Goal: Complete application form: Complete application form

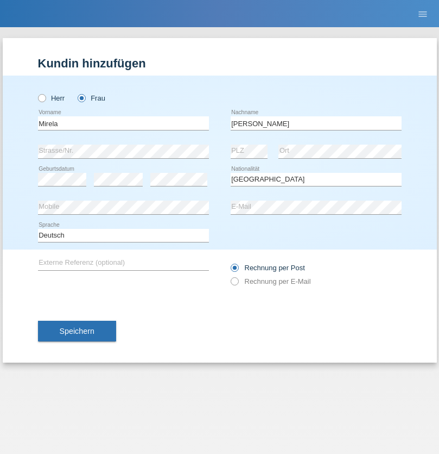
select select "CH"
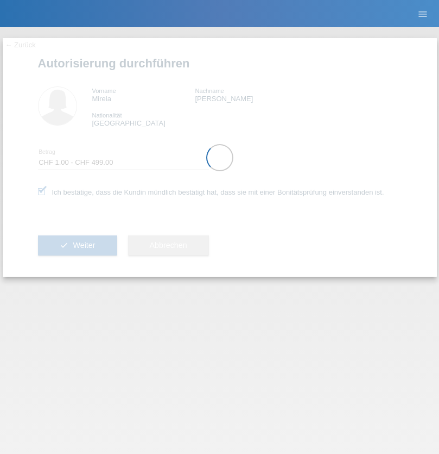
select select "1"
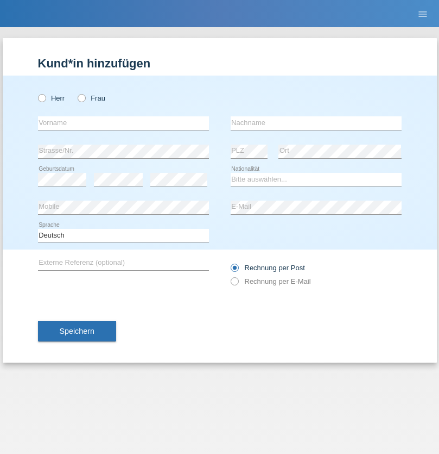
radio input "true"
click at [123, 123] on input "text" at bounding box center [123, 123] width 171 height 14
type input "[PERSON_NAME]"
click at [316, 123] on input "text" at bounding box center [316, 123] width 171 height 14
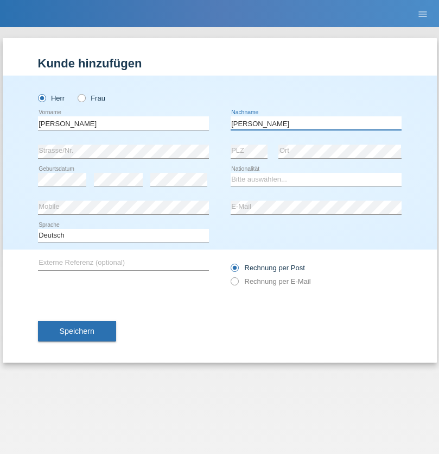
type input "[PERSON_NAME]"
select select "PT"
select select "C"
select select "01"
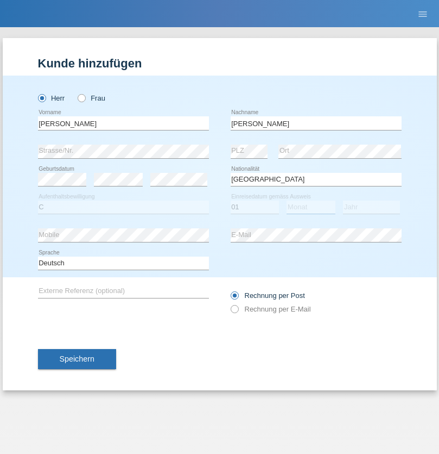
select select "07"
select select "2005"
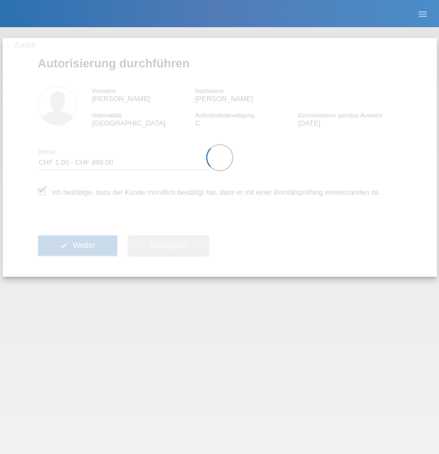
select select "1"
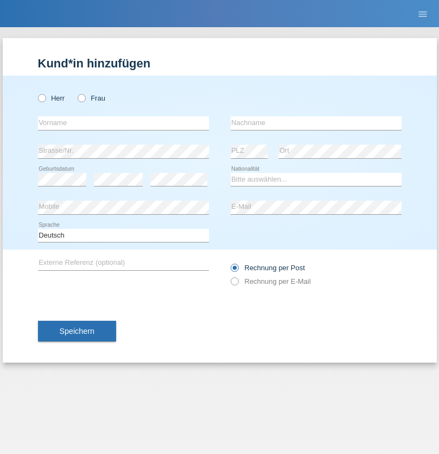
radio input "true"
click at [123, 123] on input "text" at bounding box center [123, 123] width 171 height 14
type input "Madalin-Alexandru"
click at [316, 123] on input "text" at bounding box center [316, 123] width 171 height 14
type input "Mitrica"
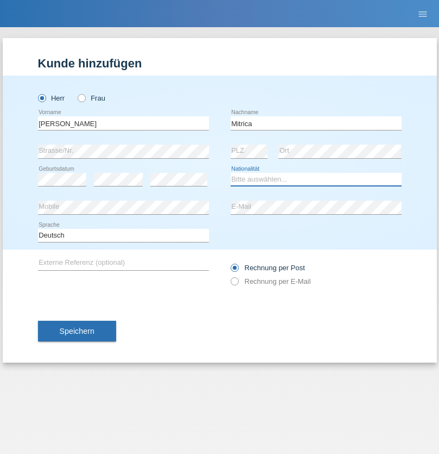
select select "OM"
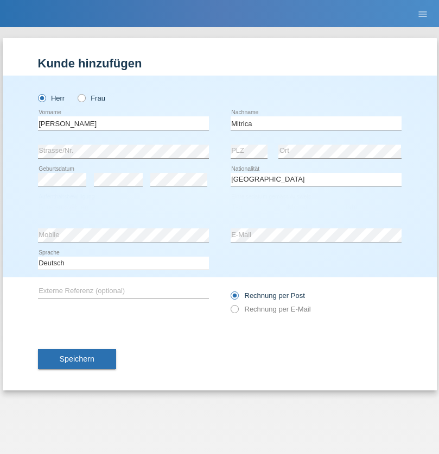
select select "C"
select select "02"
select select "06"
select select "2021"
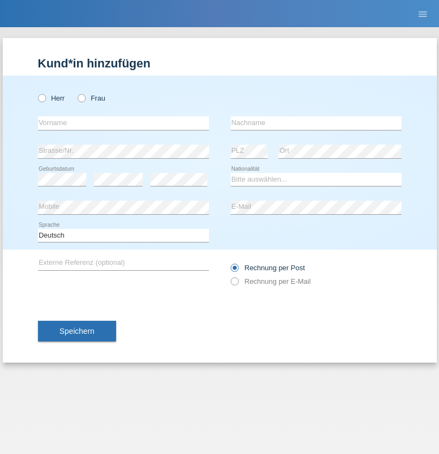
radio input "true"
click at [123, 123] on input "text" at bounding box center [123, 123] width 171 height 14
type input "Filip"
click at [316, 123] on input "text" at bounding box center [316, 123] width 171 height 14
type input "Paunovic"
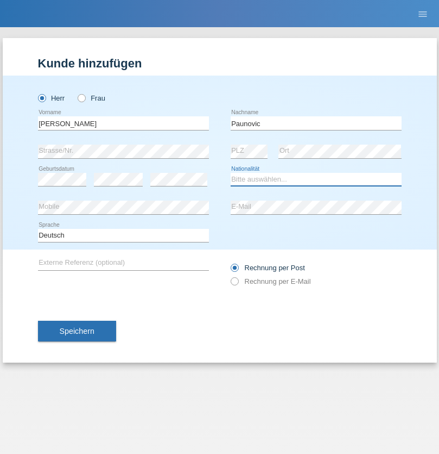
select select "RS"
select select "C"
select select "29"
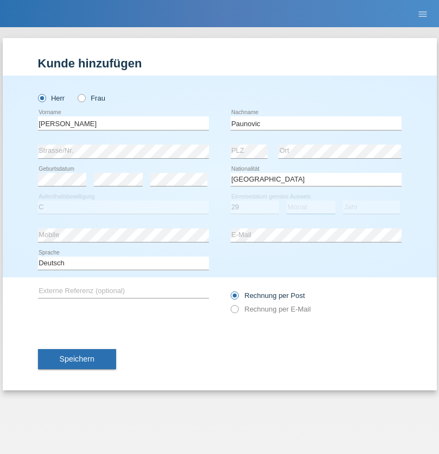
select select "05"
select select "1997"
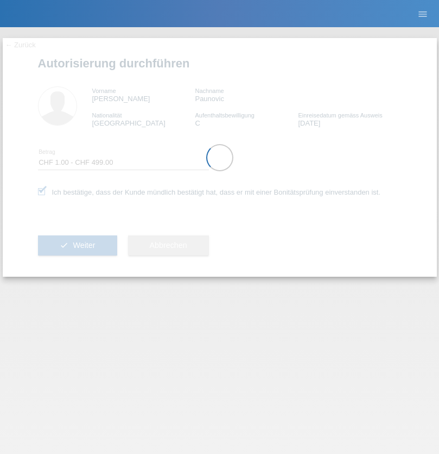
select select "1"
